Goal: Task Accomplishment & Management: Complete application form

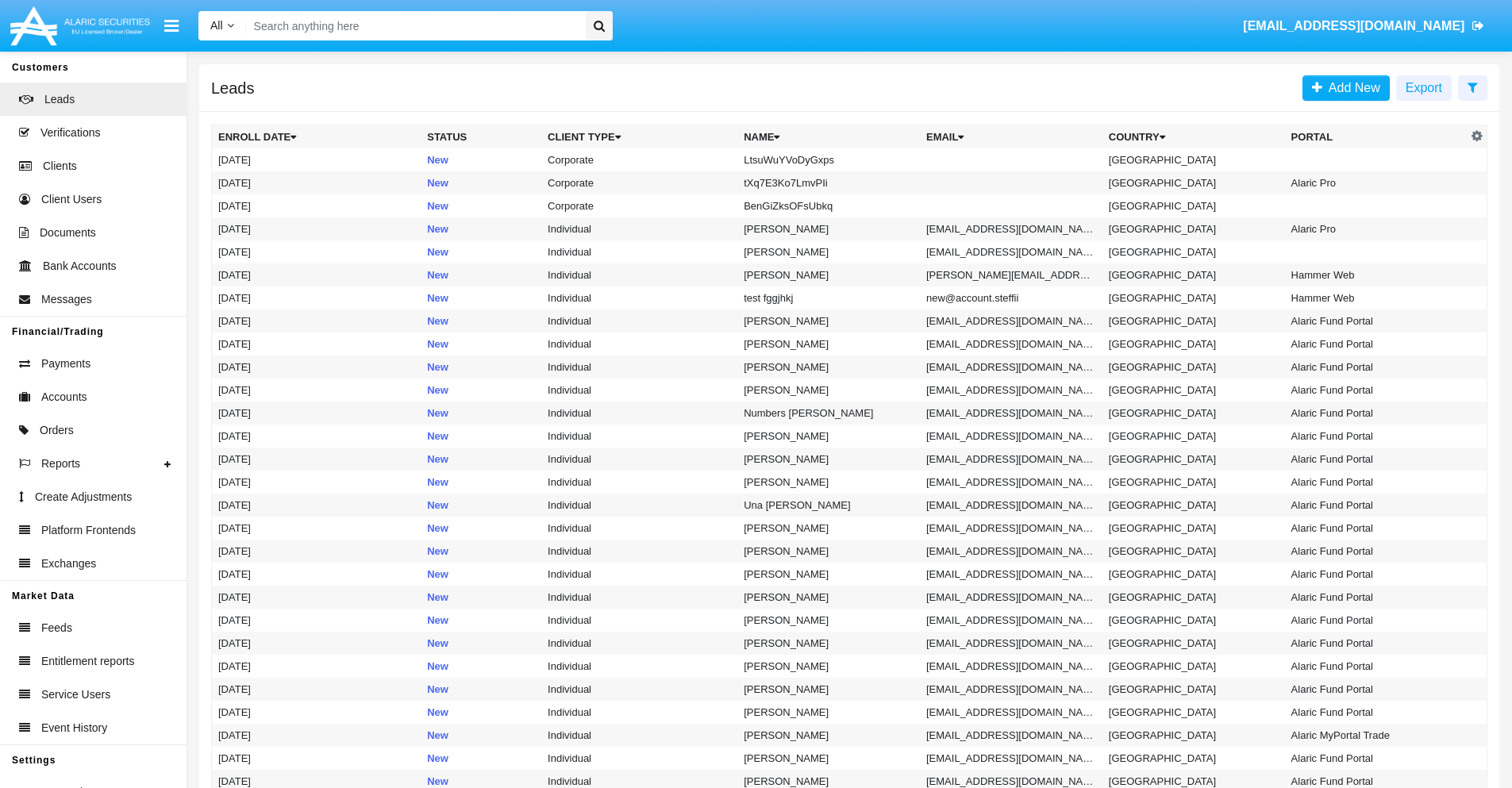
click at [1472, 86] on icon at bounding box center [1472, 87] width 10 height 13
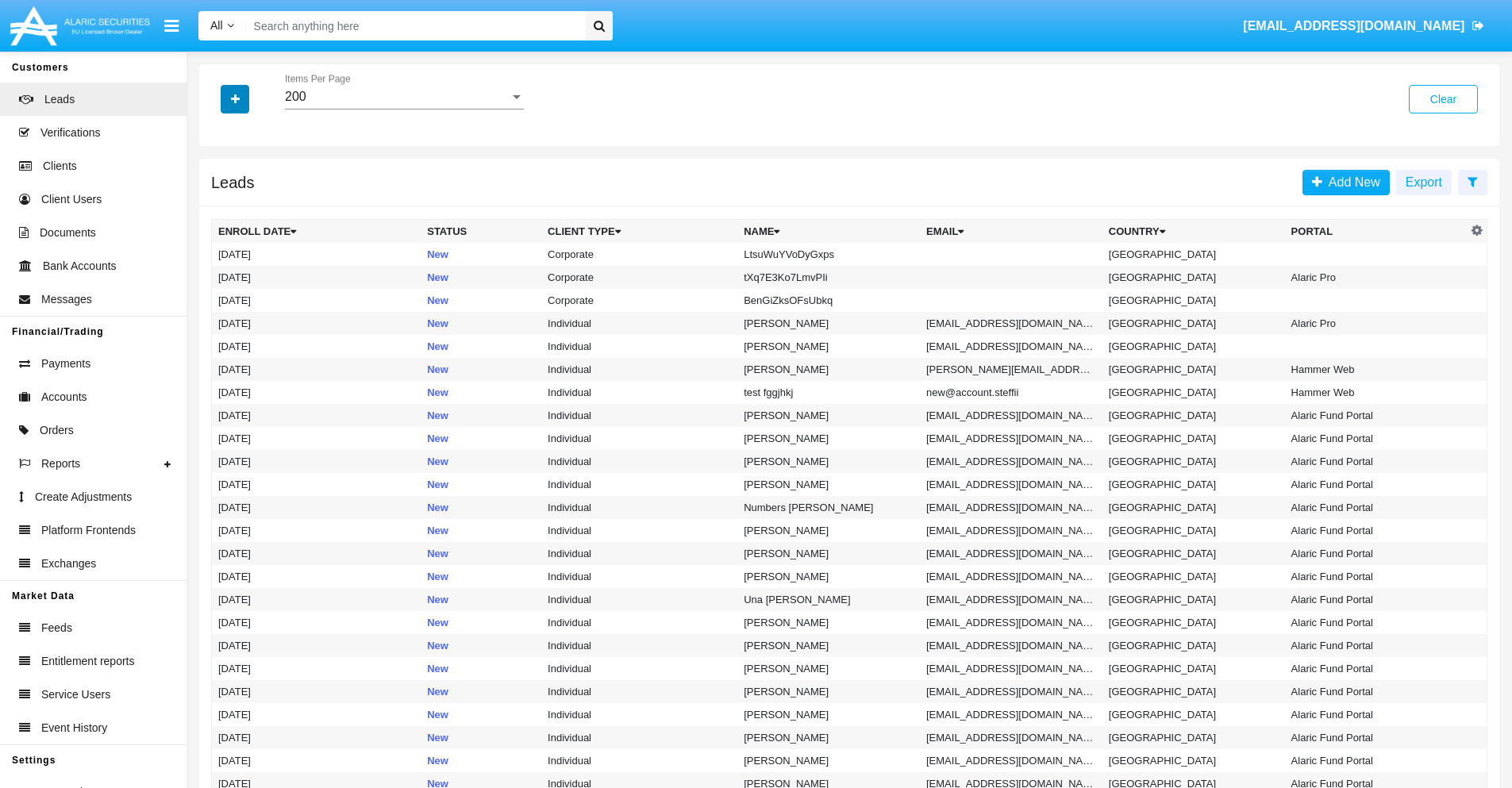
click at [235, 98] on icon "button" at bounding box center [235, 99] width 9 height 11
click at [248, 178] on span "Name" at bounding box center [248, 177] width 34 height 19
click at [218, 184] on input "Name" at bounding box center [218, 184] width 1 height 1
checkbox input "true"
click at [235, 98] on icon "button" at bounding box center [235, 99] width 9 height 11
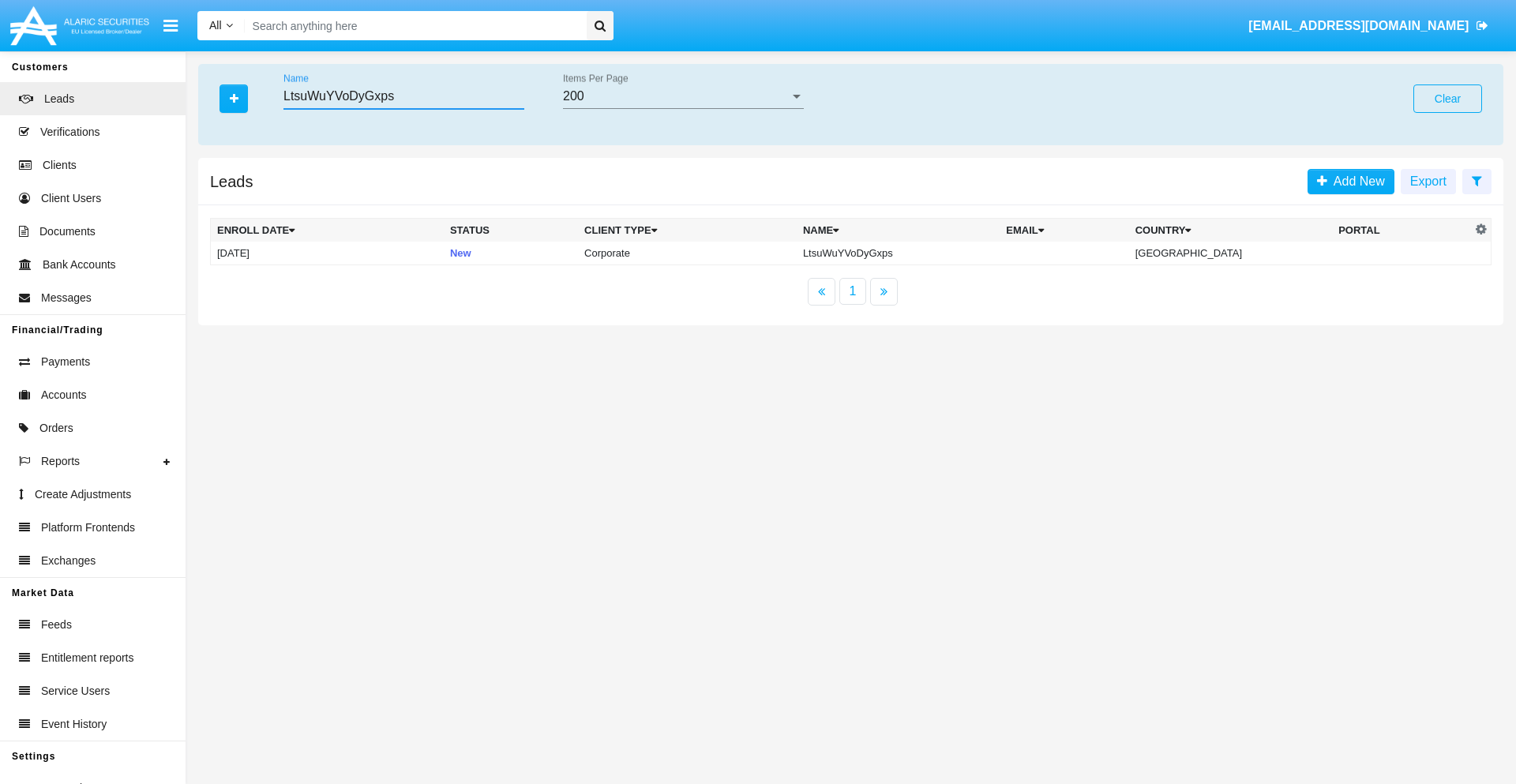
type input "LtsuWuYVoDyGxps"
click at [911, 252] on td "LtsuWuYVoDyGxps" at bounding box center [898, 253] width 203 height 24
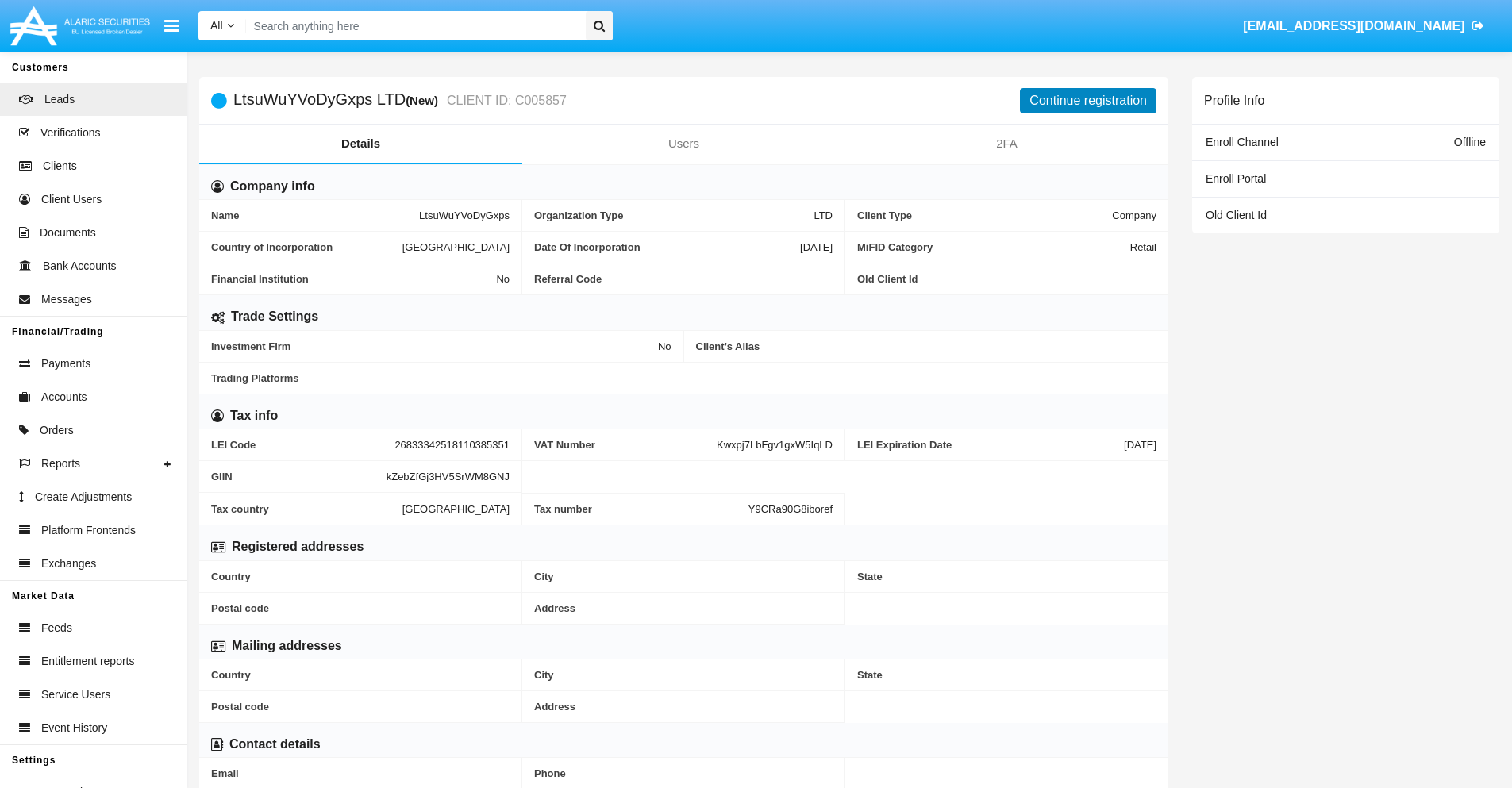
click at [1088, 100] on button "Continue registration" at bounding box center [1088, 101] width 137 height 26
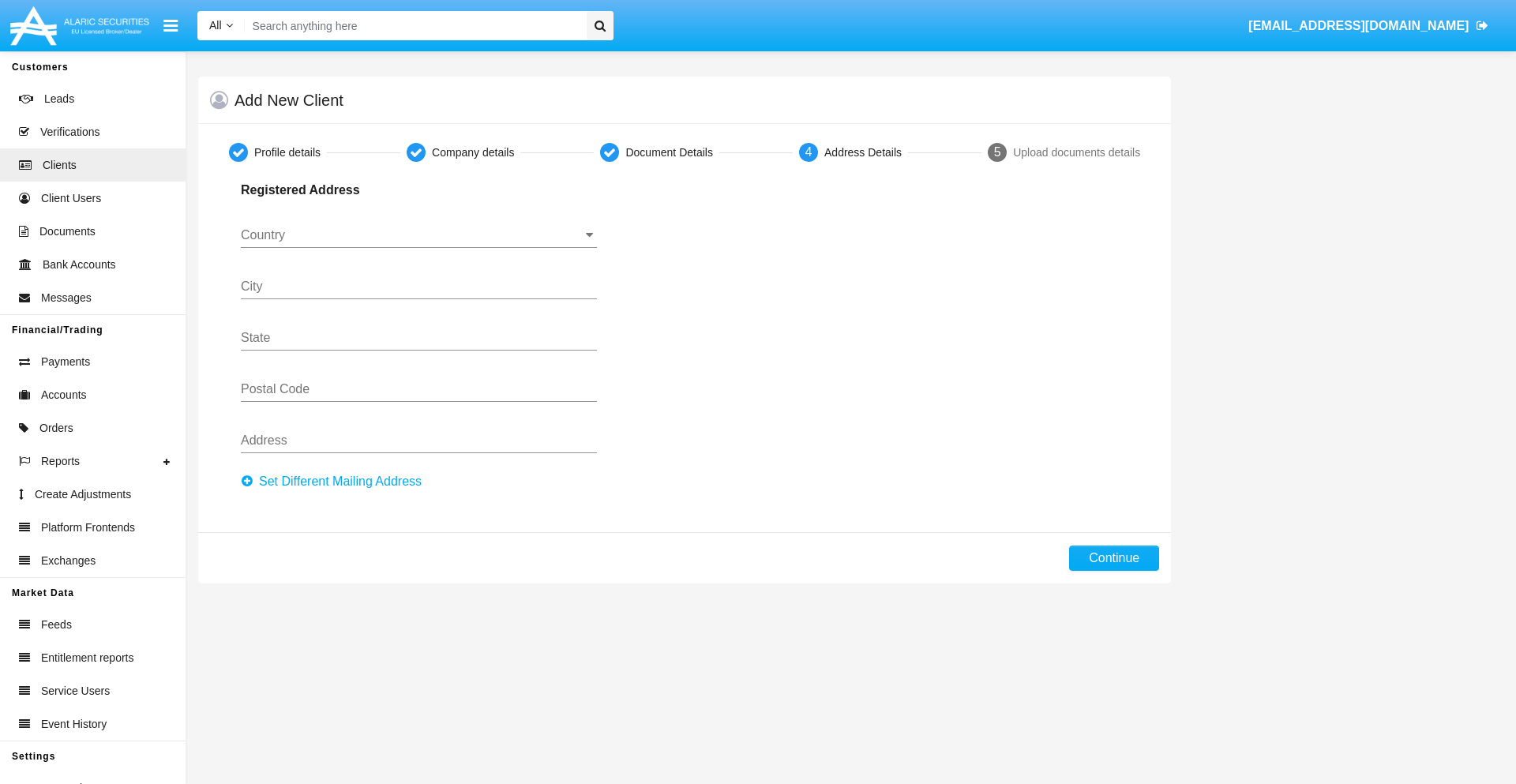
click at [336, 482] on button "Set Different Mailing Address" at bounding box center [335, 482] width 190 height 26
click at [1114, 558] on button "Continue" at bounding box center [1113, 558] width 90 height 26
click at [336, 482] on button "Set Different Mailing Address" at bounding box center [335, 482] width 190 height 26
